Goal: Navigation & Orientation: Find specific page/section

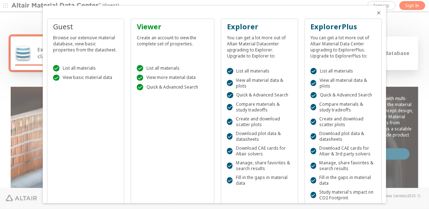
click at [381, 15] on icon "Close" at bounding box center [379, 13] width 6 height 6
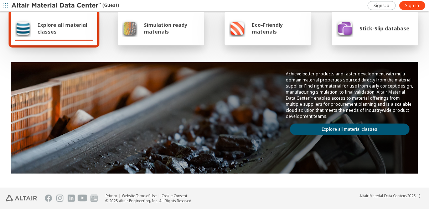
scroll to position [24, 0]
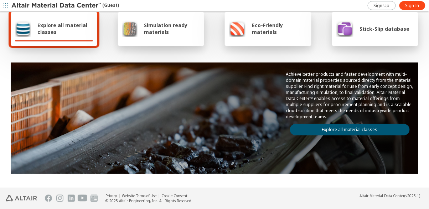
click at [82, 36] on div "Explore all material classes" at bounding box center [54, 28] width 78 height 17
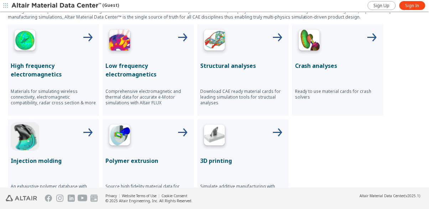
scroll to position [272, 0]
click at [145, 137] on div at bounding box center [148, 136] width 86 height 29
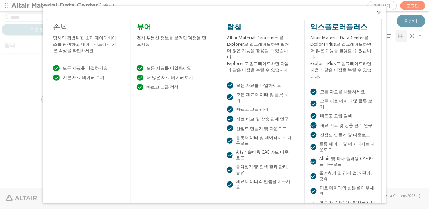
click at [378, 15] on icon "닫다" at bounding box center [379, 13] width 6 height 6
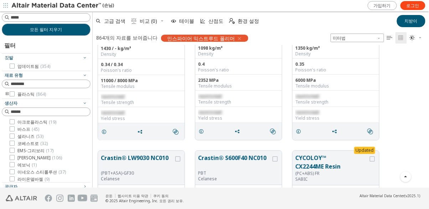
scroll to position [2668, 0]
